Goal: Book appointment/travel/reservation

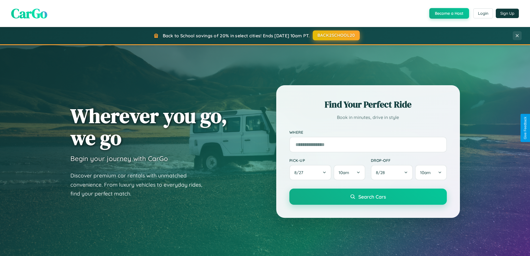
click at [336, 35] on button "BACK2SCHOOL20" at bounding box center [336, 35] width 47 height 10
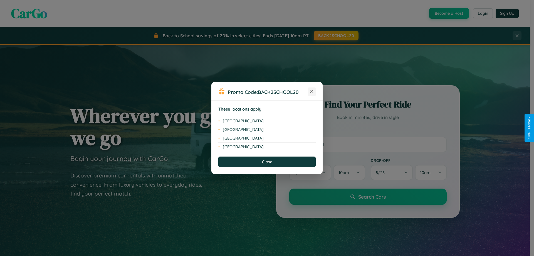
click at [312, 92] on icon at bounding box center [312, 91] width 3 height 3
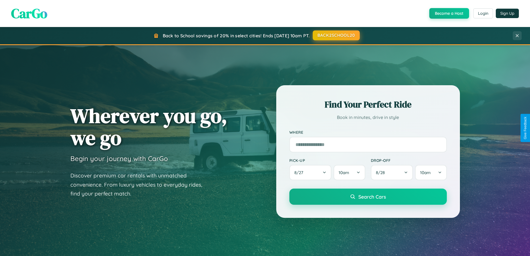
click at [336, 35] on button "BACK2SCHOOL20" at bounding box center [336, 35] width 47 height 10
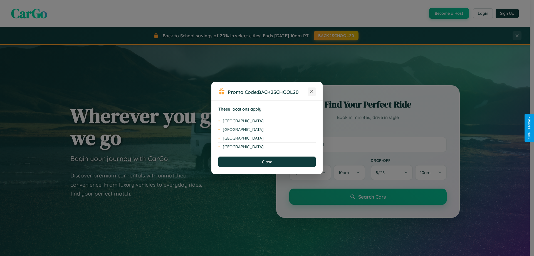
click at [312, 92] on icon at bounding box center [312, 91] width 3 height 3
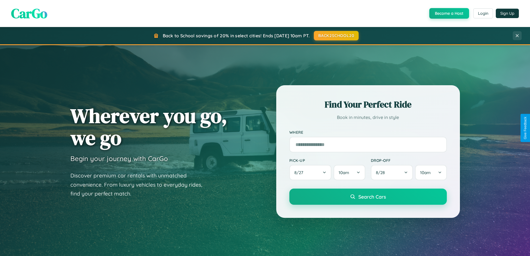
scroll to position [894, 0]
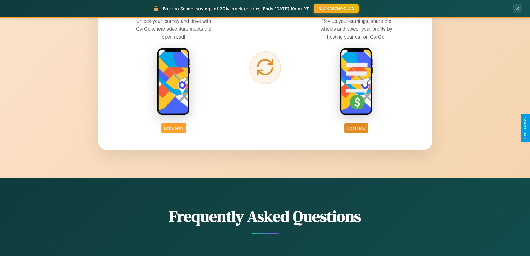
click at [174, 128] on button "Book Now" at bounding box center [173, 128] width 24 height 10
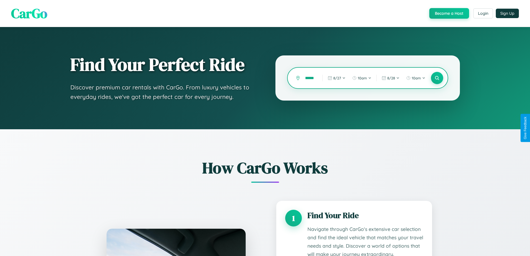
type input "*********"
